Goal: Check status: Check status

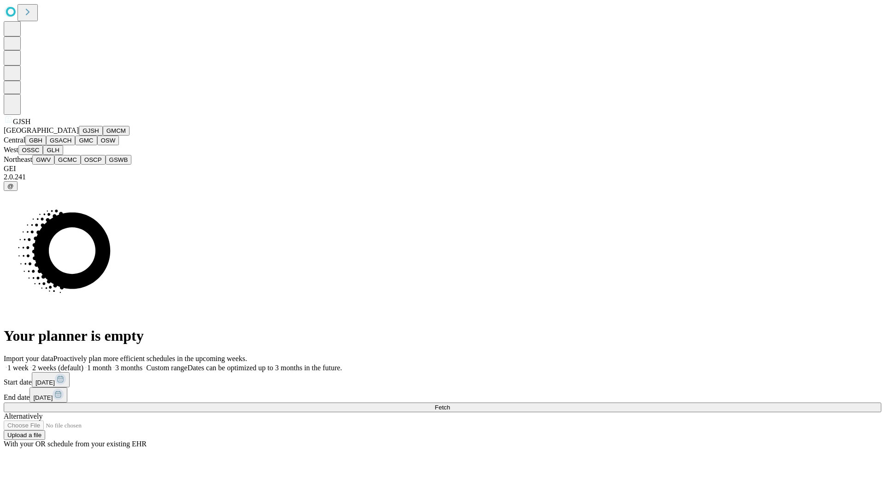
click at [79, 136] on button "GJSH" at bounding box center [91, 131] width 24 height 10
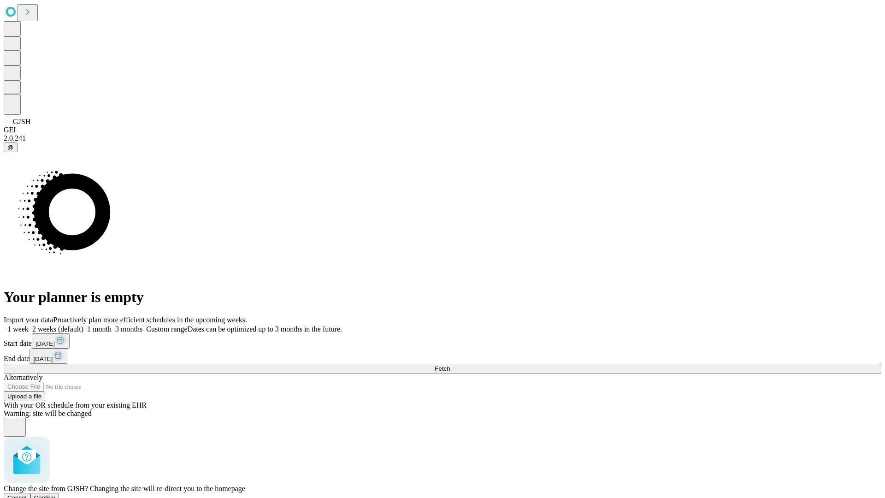
click at [56, 494] on span "Confirm" at bounding box center [45, 497] width 22 height 7
click at [112, 325] on label "1 month" at bounding box center [97, 329] width 28 height 8
click at [450, 365] on span "Fetch" at bounding box center [442, 368] width 15 height 7
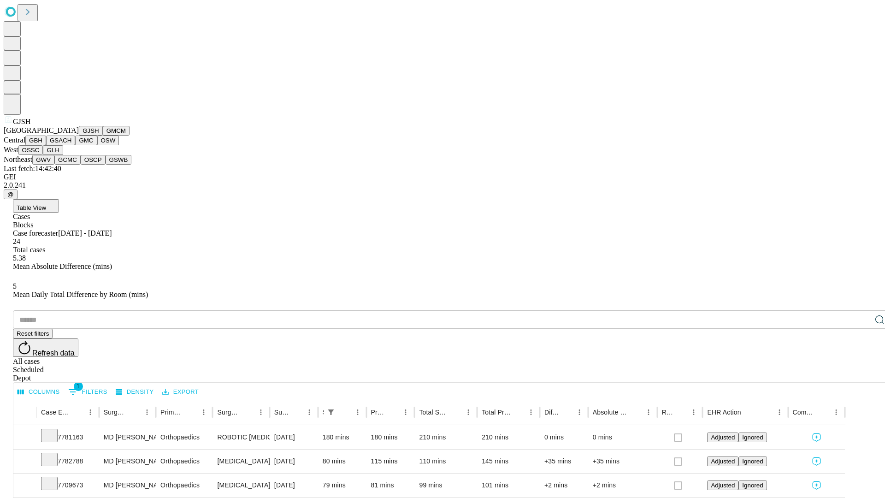
click at [103, 136] on button "GMCM" at bounding box center [116, 131] width 27 height 10
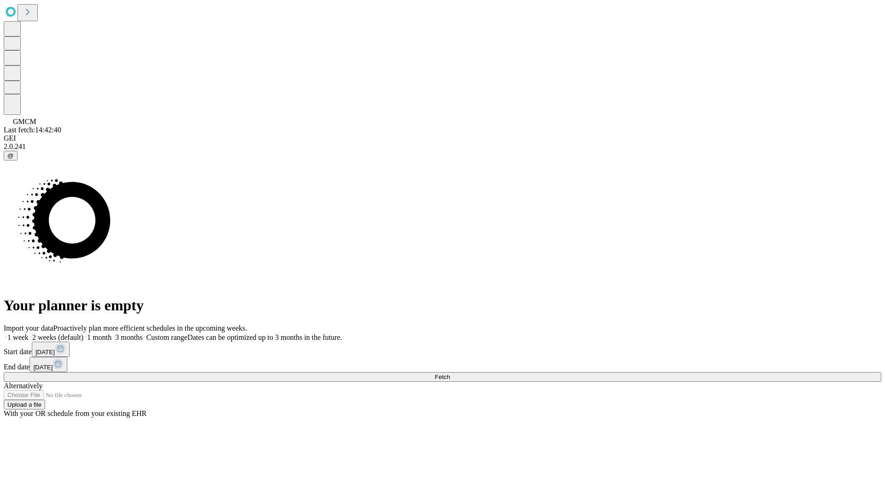
click at [450, 373] on span "Fetch" at bounding box center [442, 376] width 15 height 7
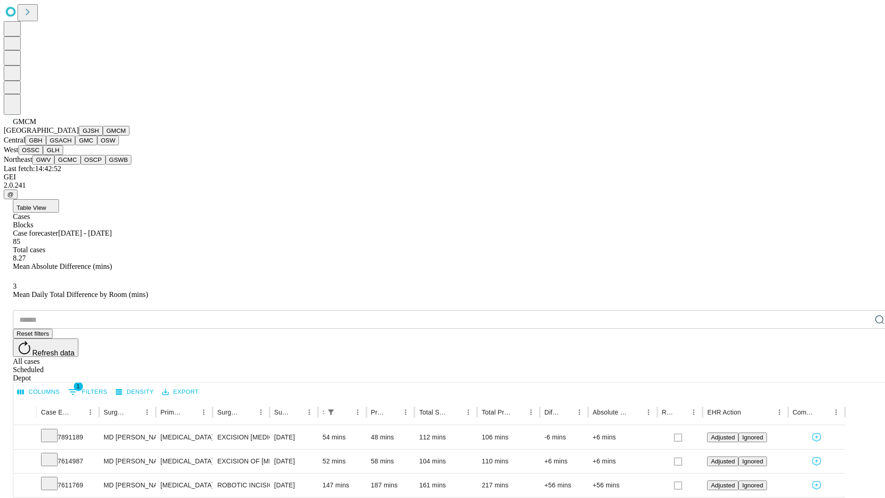
click at [46, 145] on button "GBH" at bounding box center [35, 141] width 21 height 10
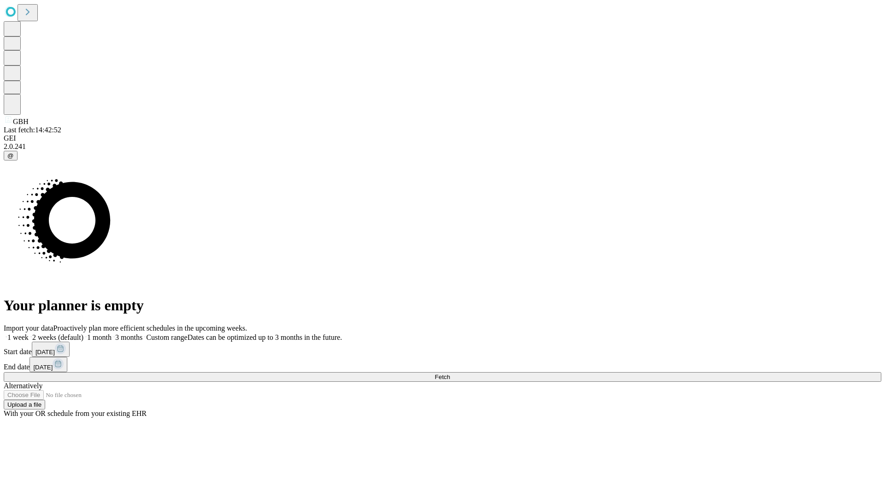
click at [112, 333] on label "1 month" at bounding box center [97, 337] width 28 height 8
click at [450, 373] on span "Fetch" at bounding box center [442, 376] width 15 height 7
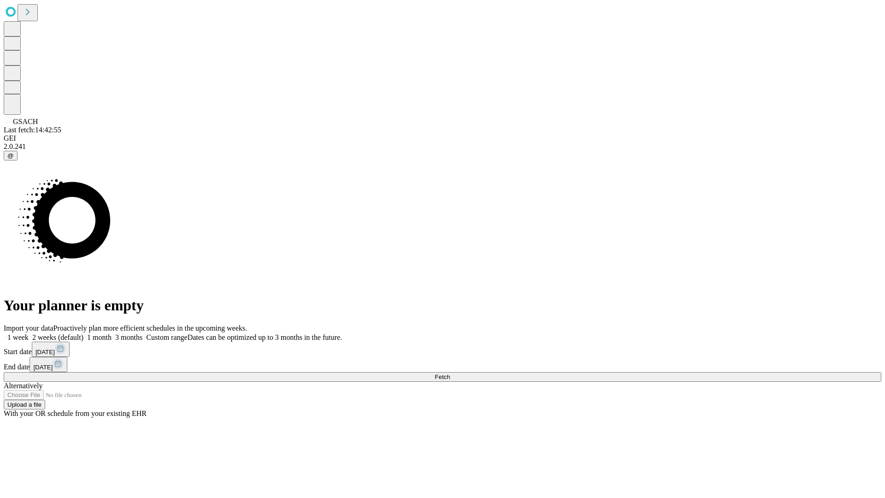
click at [112, 333] on label "1 month" at bounding box center [97, 337] width 28 height 8
click at [450, 373] on span "Fetch" at bounding box center [442, 376] width 15 height 7
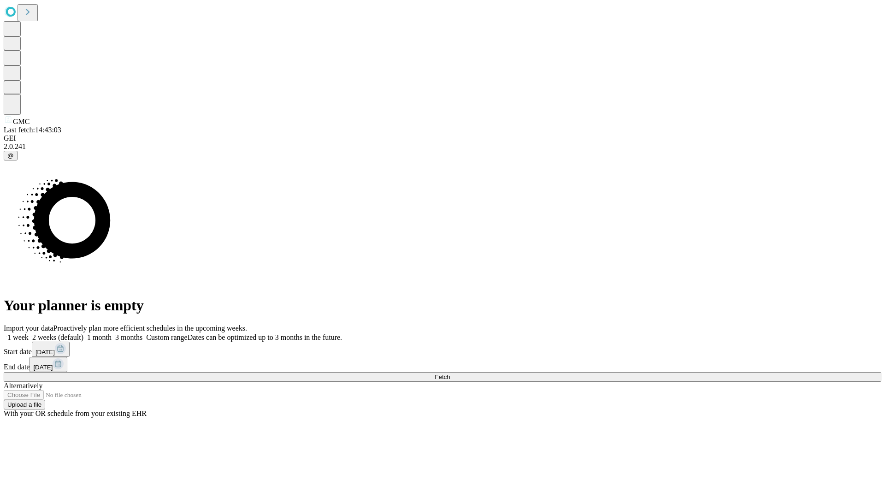
click at [112, 333] on label "1 month" at bounding box center [97, 337] width 28 height 8
click at [450, 373] on span "Fetch" at bounding box center [442, 376] width 15 height 7
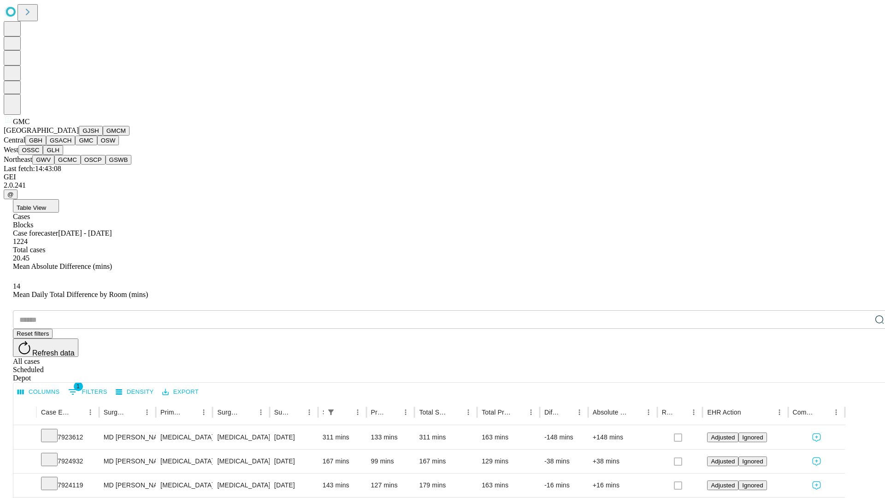
click at [97, 145] on button "OSW" at bounding box center [108, 141] width 22 height 10
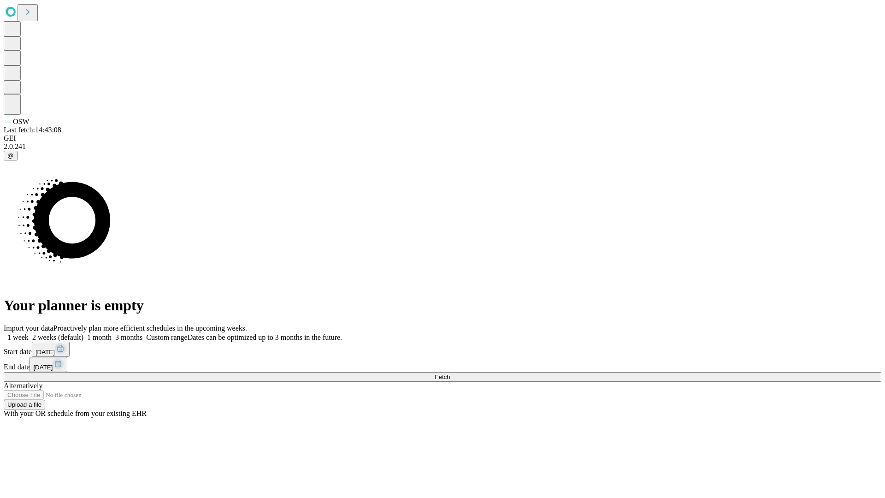
click at [112, 333] on label "1 month" at bounding box center [97, 337] width 28 height 8
click at [450, 373] on span "Fetch" at bounding box center [442, 376] width 15 height 7
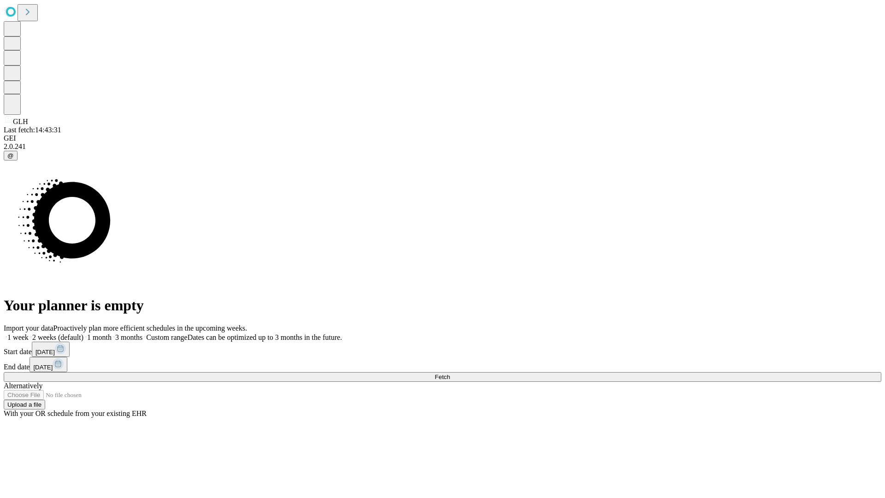
click at [450, 373] on span "Fetch" at bounding box center [442, 376] width 15 height 7
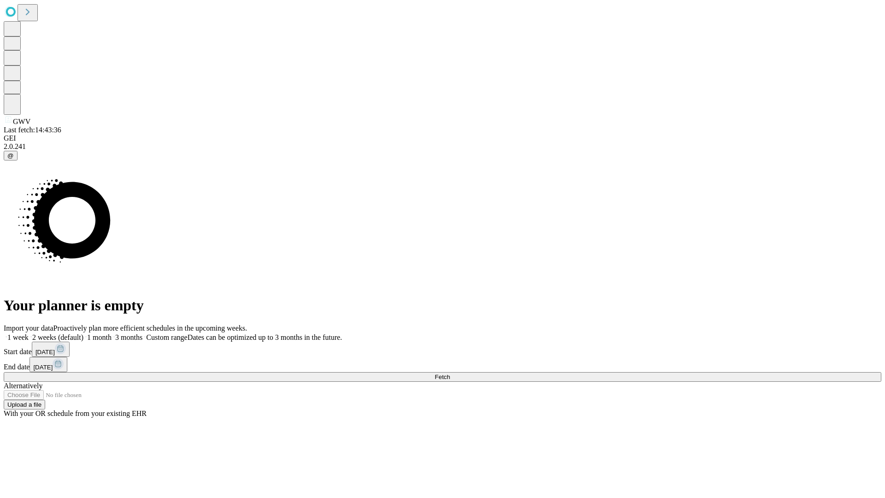
click at [112, 333] on label "1 month" at bounding box center [97, 337] width 28 height 8
click at [450, 373] on span "Fetch" at bounding box center [442, 376] width 15 height 7
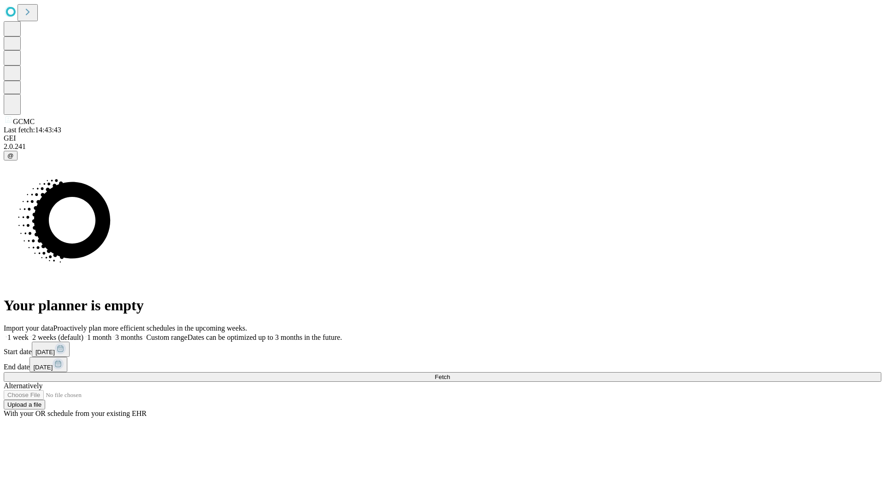
click at [112, 333] on label "1 month" at bounding box center [97, 337] width 28 height 8
click at [450, 373] on span "Fetch" at bounding box center [442, 376] width 15 height 7
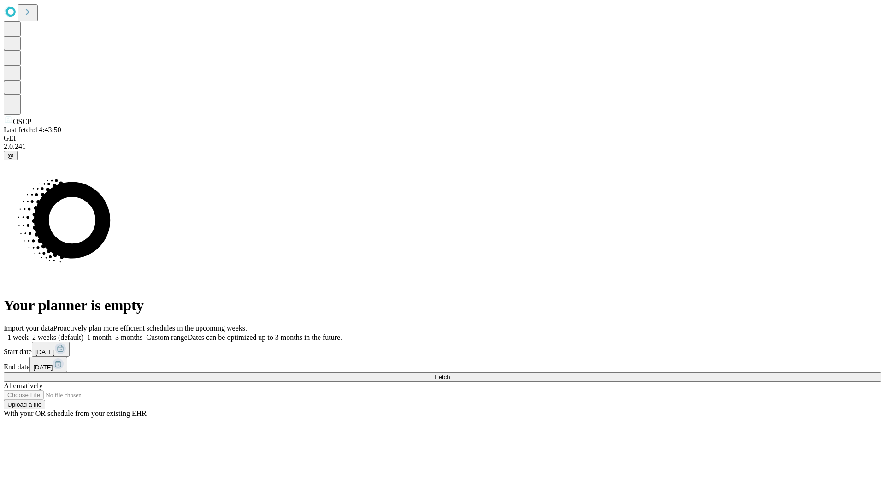
click at [450, 373] on span "Fetch" at bounding box center [442, 376] width 15 height 7
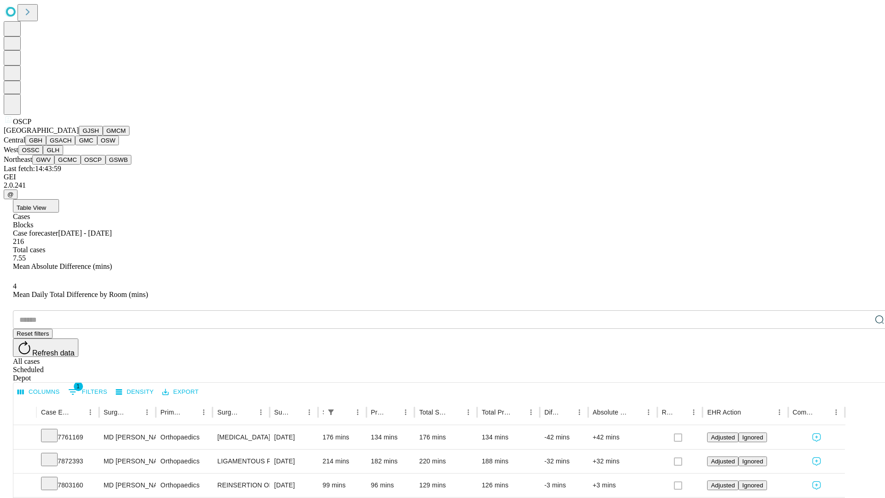
click at [106, 165] on button "GSWB" at bounding box center [119, 160] width 26 height 10
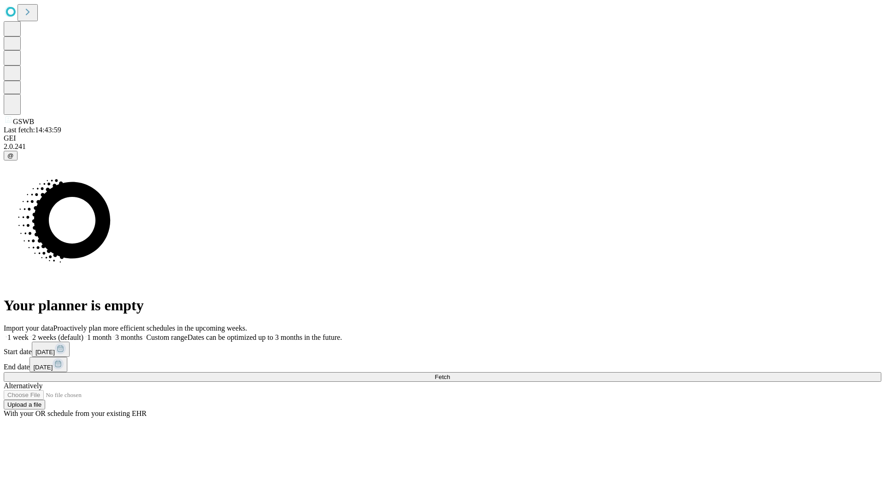
click at [450, 373] on span "Fetch" at bounding box center [442, 376] width 15 height 7
